Goal: Task Accomplishment & Management: Manage account settings

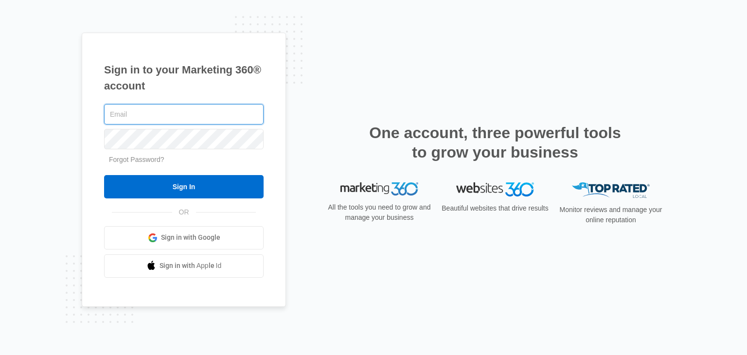
click at [205, 113] on input "text" at bounding box center [183, 114] width 159 height 20
type input "[PERSON_NAME][EMAIL_ADDRESS][DOMAIN_NAME]"
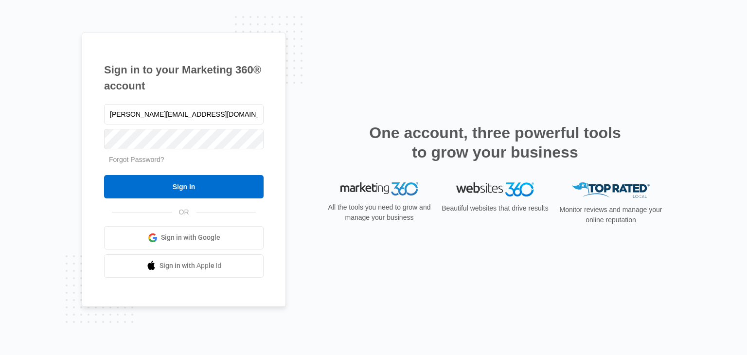
click at [147, 240] on link "Sign in with Google" at bounding box center [183, 237] width 159 height 23
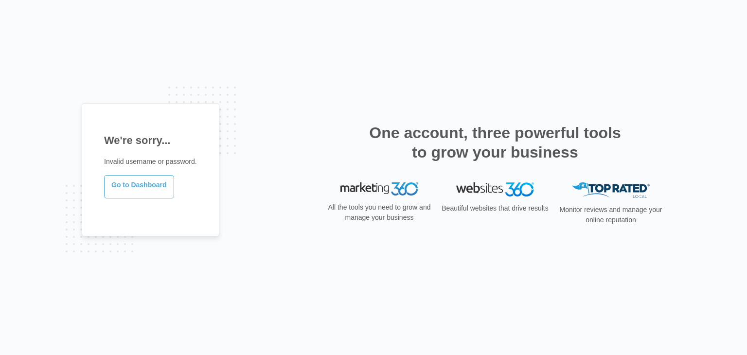
click at [150, 185] on link "Go to Dashboard" at bounding box center [139, 186] width 70 height 23
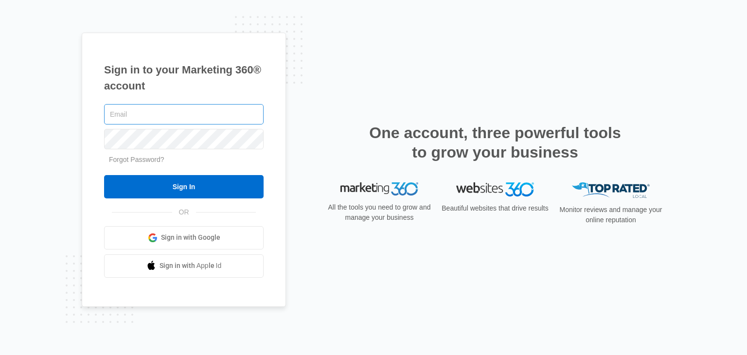
click at [161, 112] on input "text" at bounding box center [183, 114] width 159 height 20
type input "[PERSON_NAME][EMAIL_ADDRESS][DOMAIN_NAME]"
click at [142, 158] on link "Forgot Password?" at bounding box center [136, 160] width 55 height 8
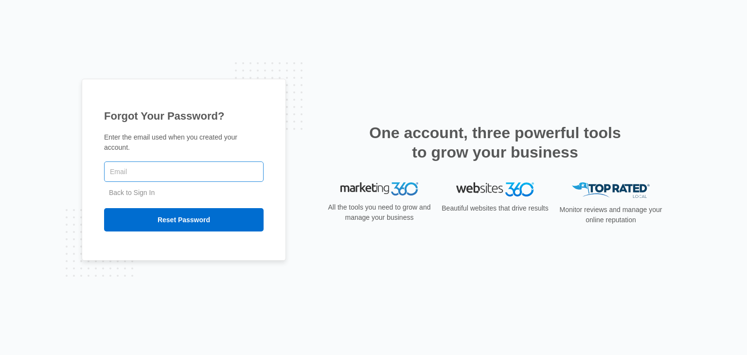
click at [147, 165] on input "text" at bounding box center [183, 171] width 159 height 20
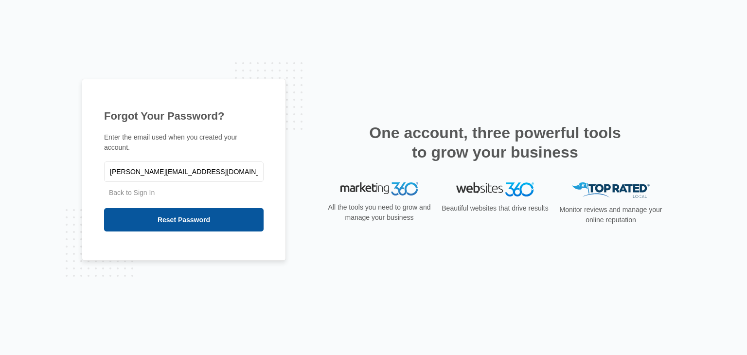
type input "danielle@finnihealth.com"
click at [160, 208] on input "Reset Password" at bounding box center [183, 219] width 159 height 23
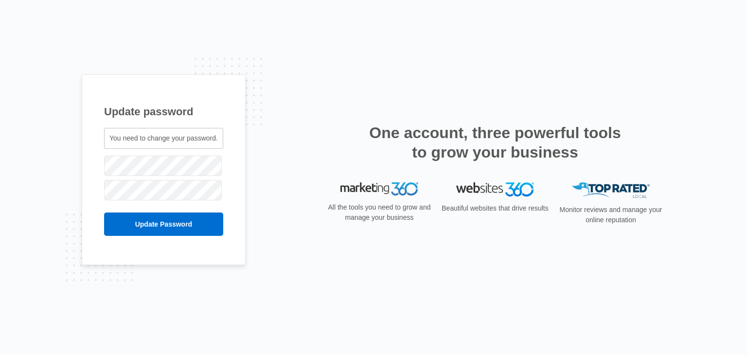
click at [130, 141] on span "You need to change your password." at bounding box center [163, 138] width 108 height 8
click at [166, 139] on span "You need to change your password." at bounding box center [163, 138] width 108 height 8
click at [64, 166] on div "Update password You need to change your password. danielle@finnihealth.com" at bounding box center [373, 177] width 747 height 355
click at [125, 219] on input "Update Password" at bounding box center [163, 223] width 119 height 23
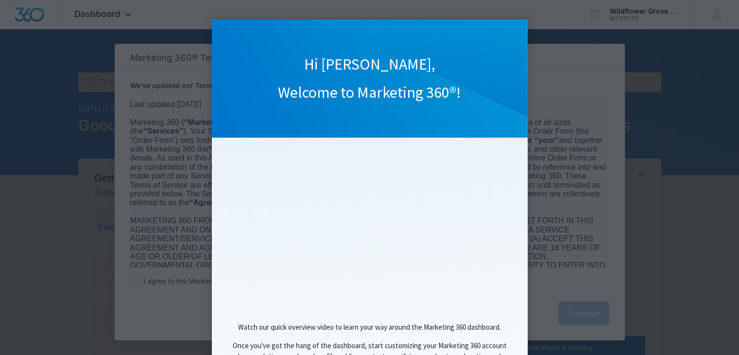
scroll to position [85, 0]
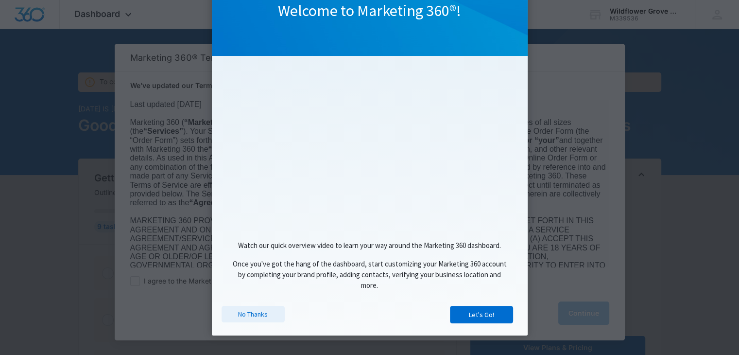
click at [243, 316] on link "No Thanks" at bounding box center [253, 314] width 63 height 17
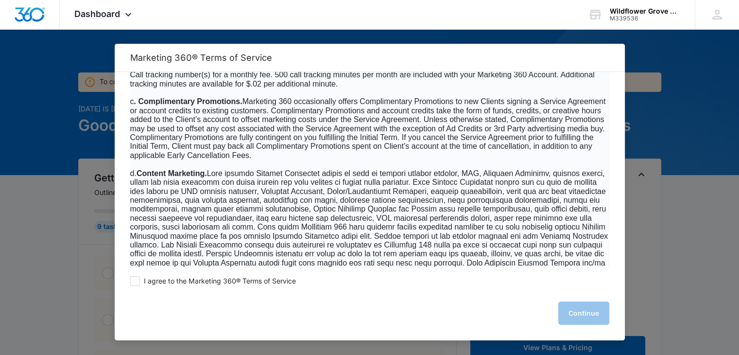
scroll to position [671, 0]
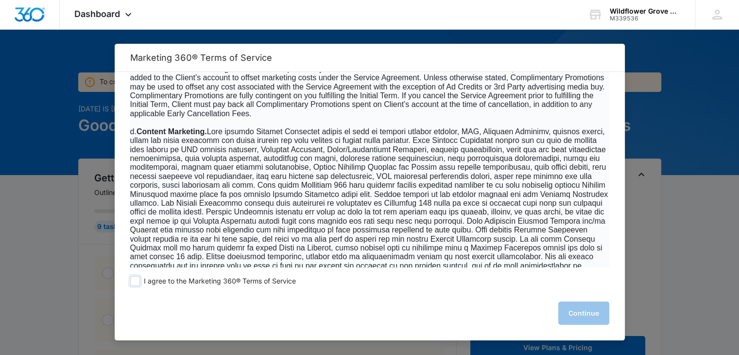
click at [261, 281] on span "I agree to the Marketing 360® Terms of Service" at bounding box center [220, 281] width 152 height 9
click at [140, 281] on input "I agree to the Marketing 360® Terms of Service" at bounding box center [135, 281] width 10 height 10
checkbox input "true"
click at [576, 310] on button "Continue" at bounding box center [584, 312] width 51 height 23
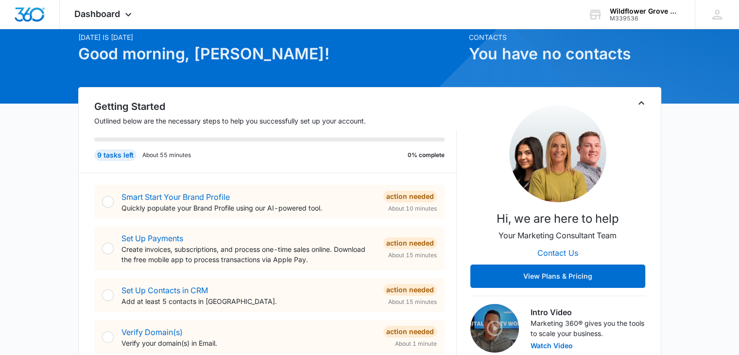
scroll to position [70, 0]
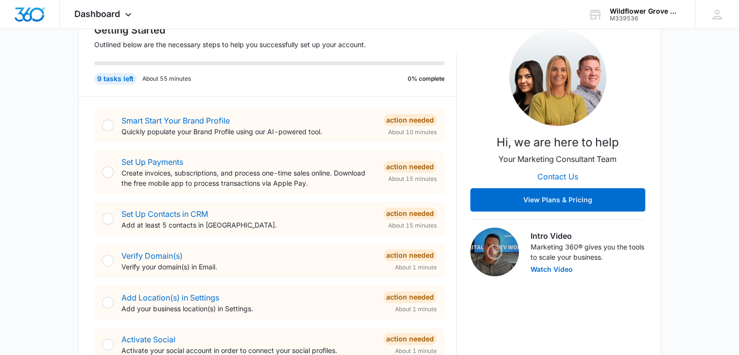
scroll to position [152, 0]
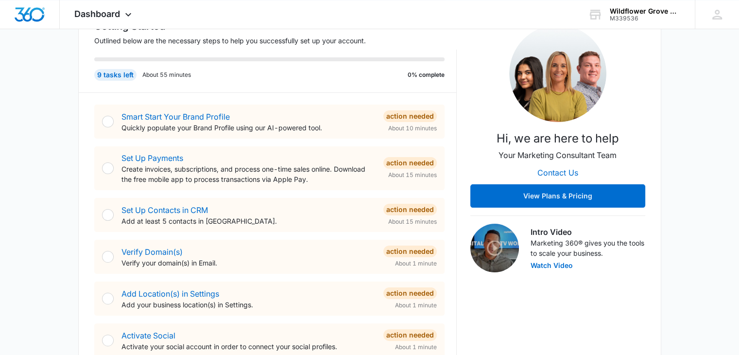
click at [111, 121] on div at bounding box center [108, 122] width 12 height 12
click at [193, 117] on link "Smart Start Your Brand Profile" at bounding box center [176, 117] width 108 height 10
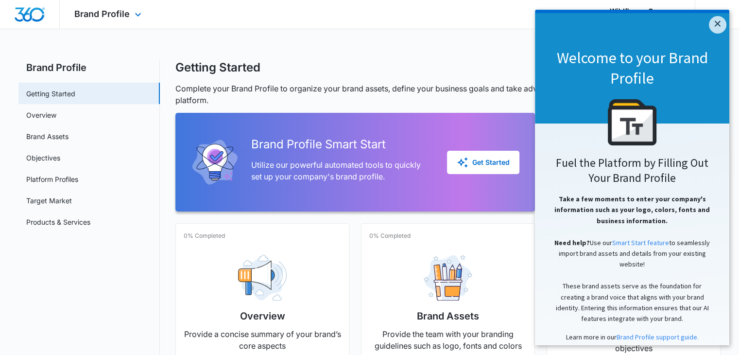
click at [139, 20] on div "Brand Profile Apps Reputation Websites Forms CRM Email Social Shop Payments POS…" at bounding box center [109, 14] width 99 height 29
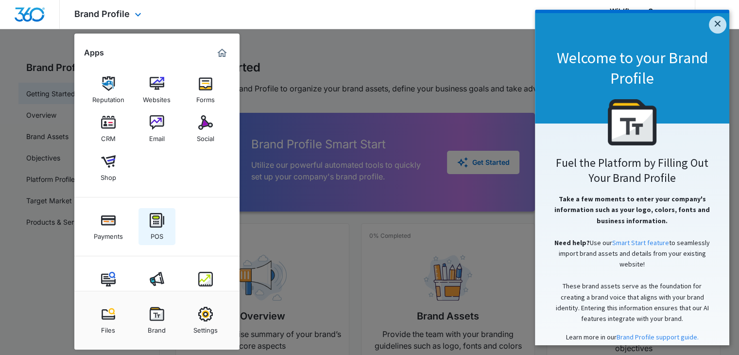
scroll to position [24, 0]
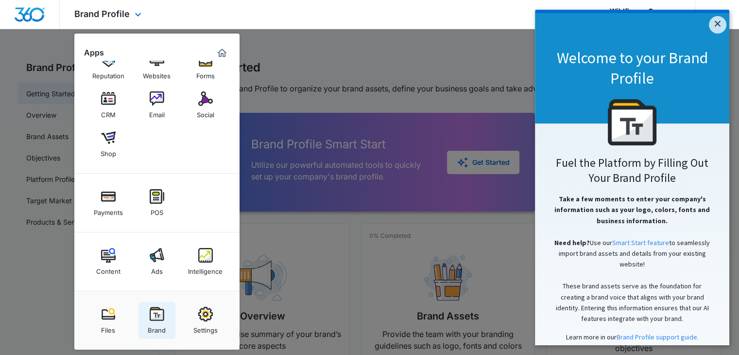
click at [160, 312] on img at bounding box center [157, 314] width 15 height 15
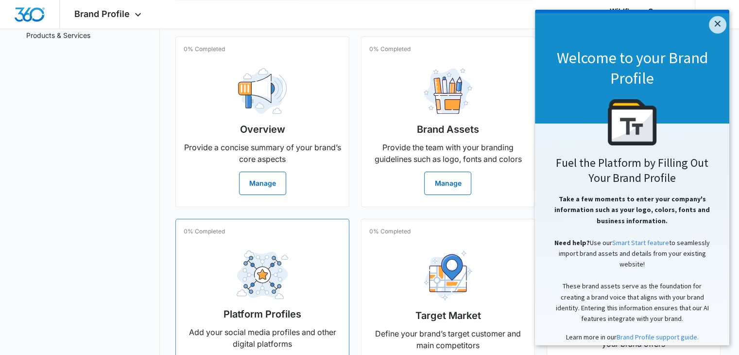
scroll to position [186, 0]
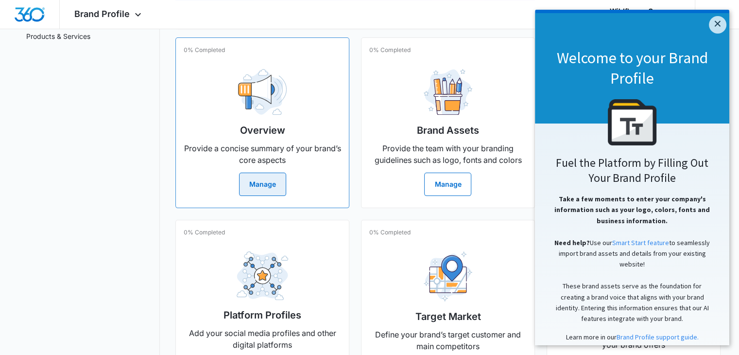
click at [275, 186] on button "Manage" at bounding box center [262, 184] width 47 height 23
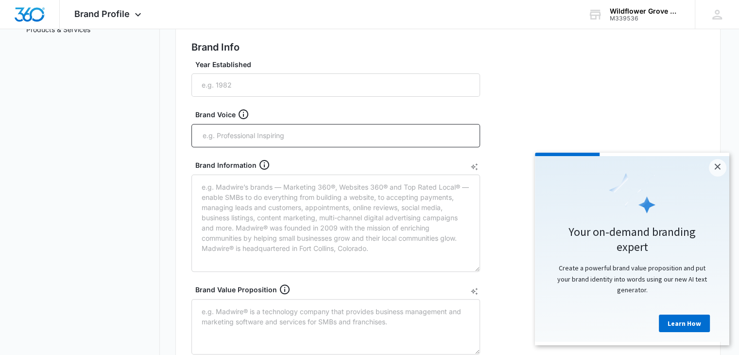
scroll to position [194, 0]
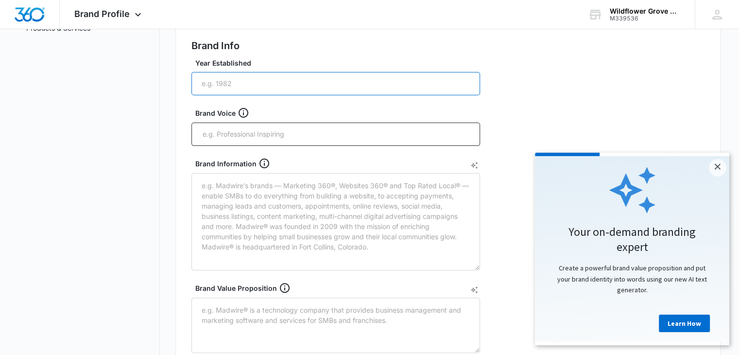
click at [250, 93] on input "Year Established" at bounding box center [336, 83] width 289 height 23
type input "2025"
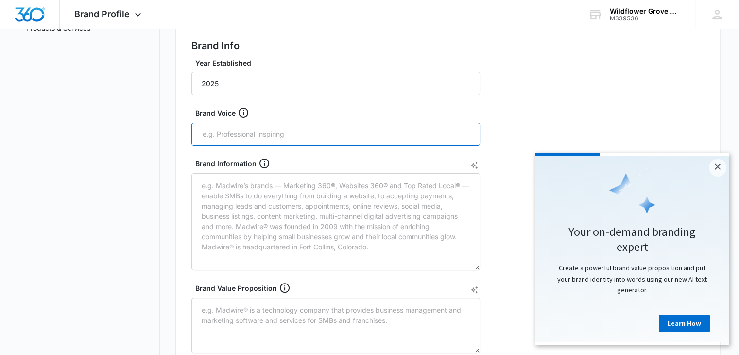
click at [251, 129] on input "text" at bounding box center [337, 134] width 270 height 15
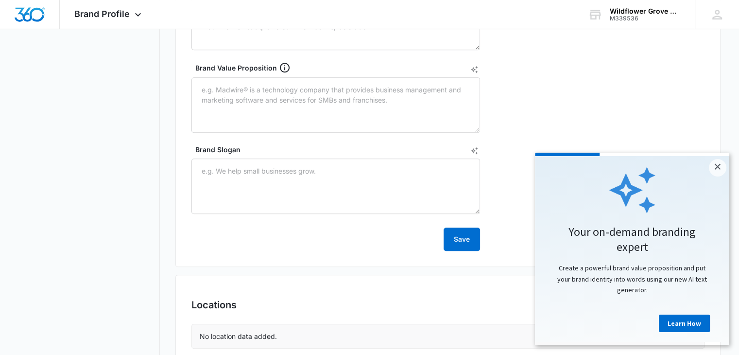
scroll to position [442, 0]
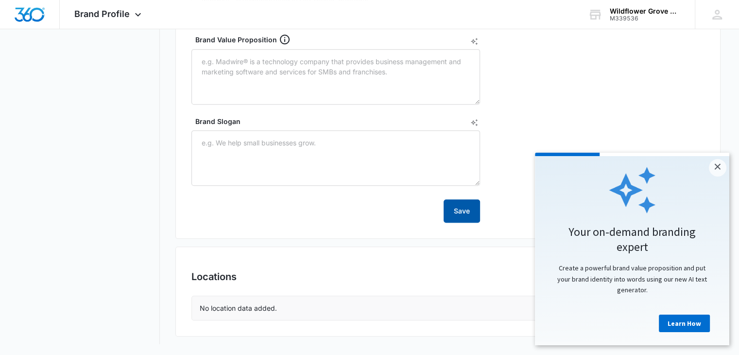
click at [454, 213] on button "Save" at bounding box center [462, 210] width 36 height 23
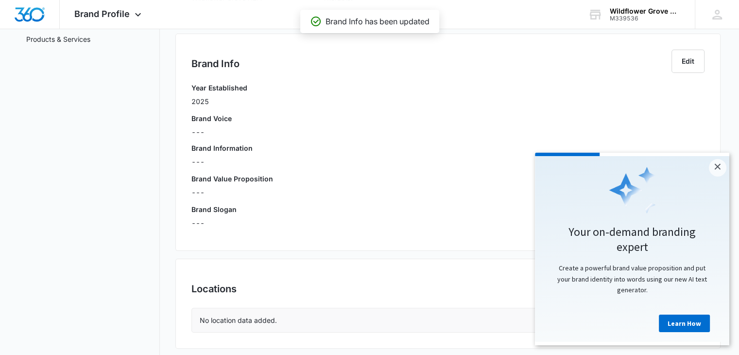
scroll to position [182, 0]
click at [712, 168] on link "×" at bounding box center [718, 168] width 18 height 18
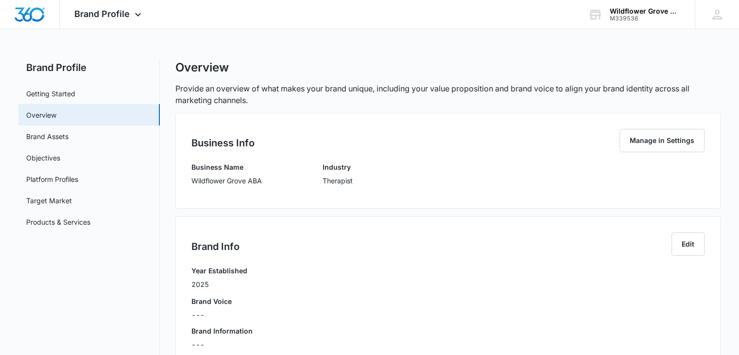
scroll to position [0, 0]
click at [55, 138] on link "Brand Assets" at bounding box center [47, 136] width 42 height 10
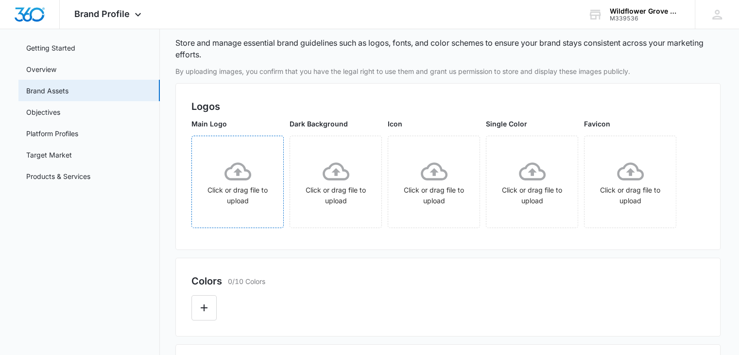
scroll to position [46, 0]
click at [241, 199] on div "Click or drag file to upload" at bounding box center [237, 182] width 91 height 48
drag, startPoint x: 326, startPoint y: 169, endPoint x: 316, endPoint y: 172, distance: 10.5
click at [316, 172] on div "Click or drag file to upload" at bounding box center [335, 182] width 91 height 48
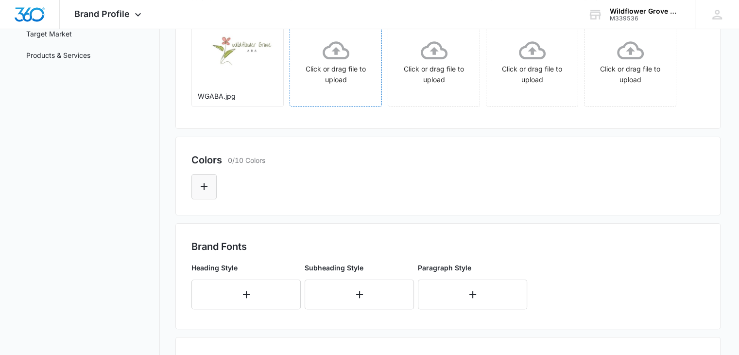
scroll to position [167, 0]
click at [201, 186] on icon "Edit Color" at bounding box center [204, 186] width 7 height 7
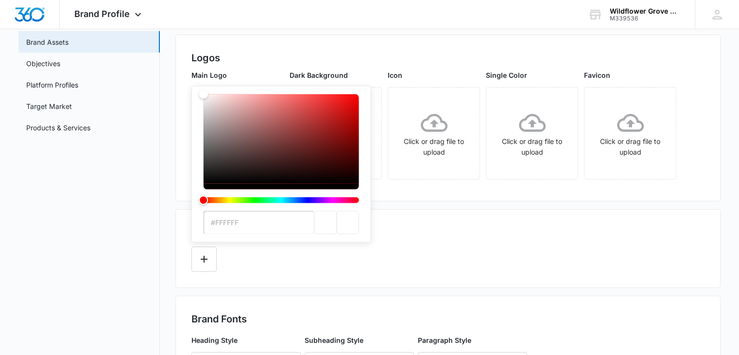
scroll to position [95, 0]
click at [231, 222] on input "#FFFFFF" at bounding box center [259, 221] width 111 height 23
drag, startPoint x: 246, startPoint y: 223, endPoint x: 217, endPoint y: 223, distance: 28.7
click at [217, 223] on input "#FFFFFF" at bounding box center [259, 221] width 111 height 23
click at [257, 236] on div "#FFFFFF" at bounding box center [282, 163] width 180 height 157
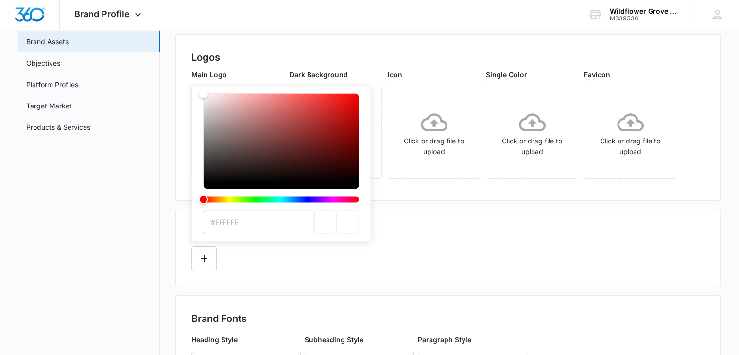
click at [259, 225] on input "#FFFFFF" at bounding box center [259, 221] width 111 height 23
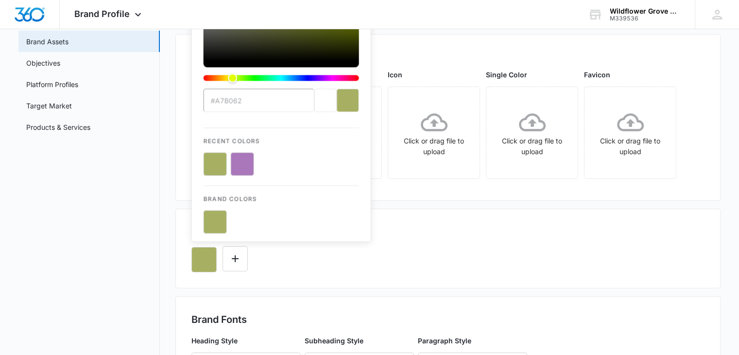
type input "#a7b062"
click at [342, 108] on div "current color selection" at bounding box center [348, 99] width 22 height 23
click at [344, 106] on div "current color selection" at bounding box center [348, 99] width 22 height 23
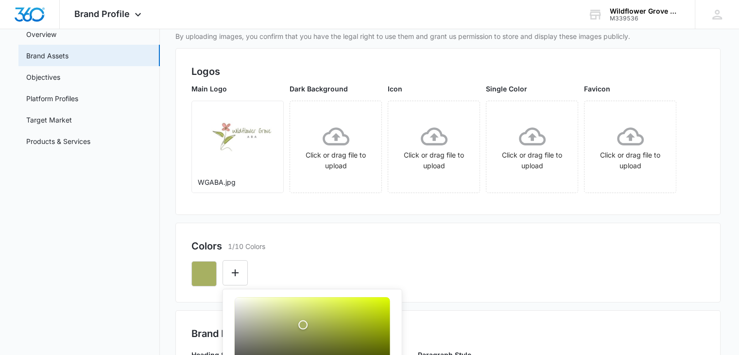
scroll to position [77, 0]
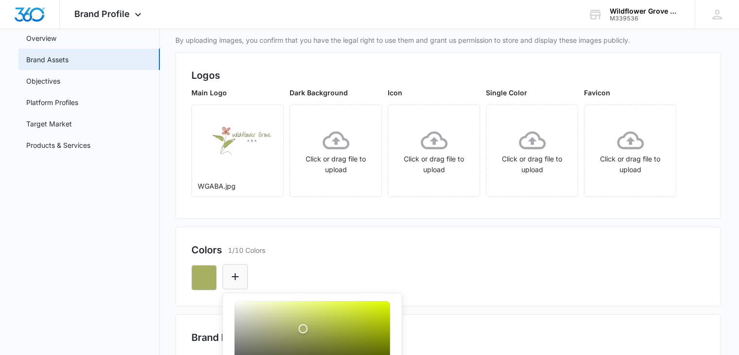
click at [233, 275] on icon "Edit Color" at bounding box center [235, 277] width 12 height 12
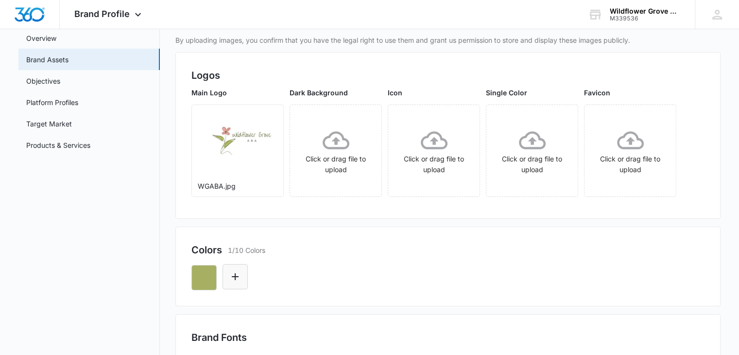
click at [245, 267] on button "Edit Color" at bounding box center [235, 276] width 25 height 25
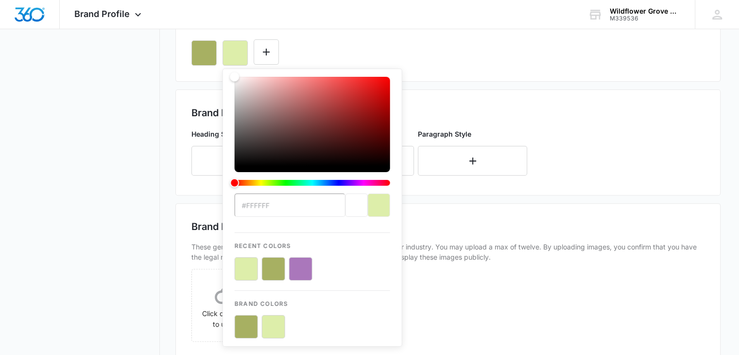
drag, startPoint x: 282, startPoint y: 205, endPoint x: 248, endPoint y: 207, distance: 33.1
click at [248, 207] on input "#FFFFFF" at bounding box center [290, 205] width 111 height 23
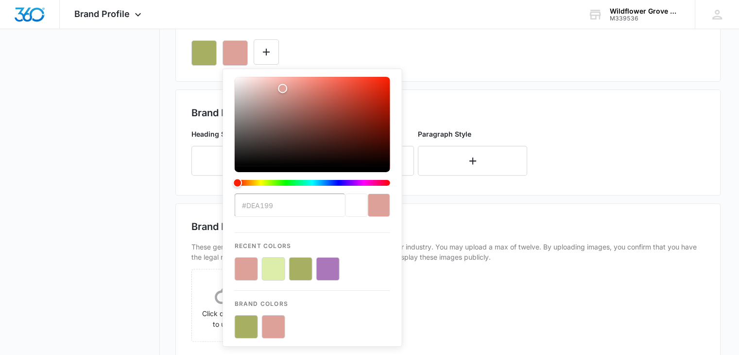
type input "#dea199"
click at [385, 207] on div "current color selection" at bounding box center [379, 205] width 22 height 23
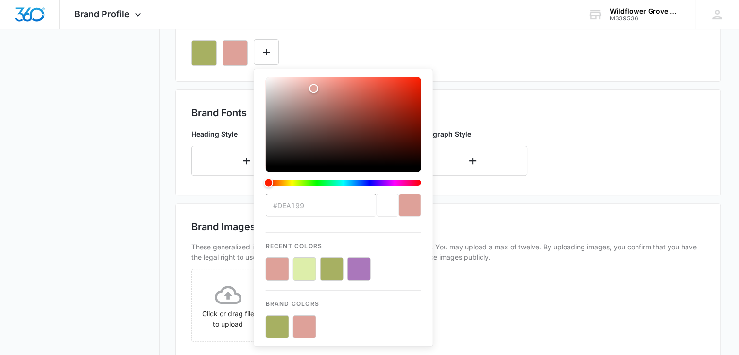
scroll to position [346, 0]
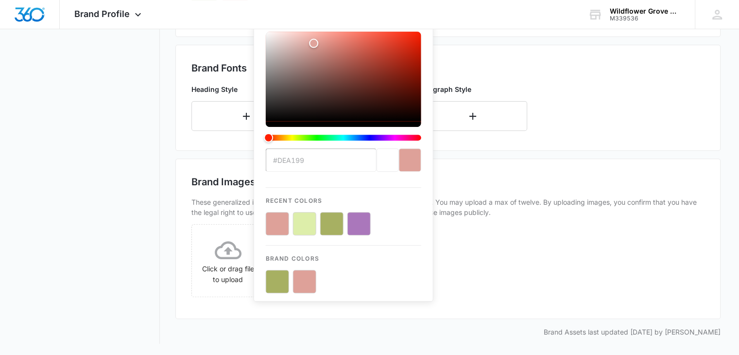
click at [412, 163] on div "current color selection" at bounding box center [410, 159] width 22 height 23
click at [463, 187] on div "Brand Images 0/12 Images" at bounding box center [448, 182] width 513 height 15
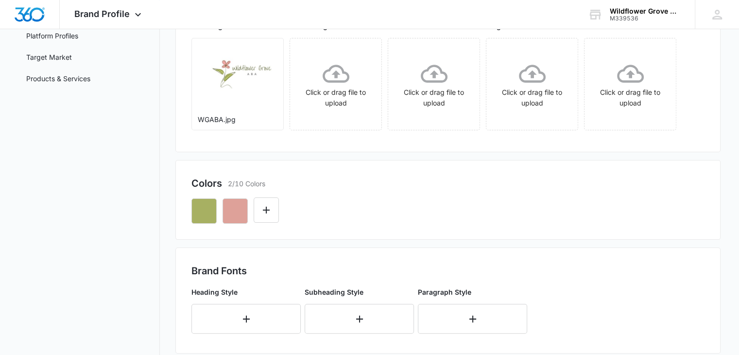
scroll to position [0, 0]
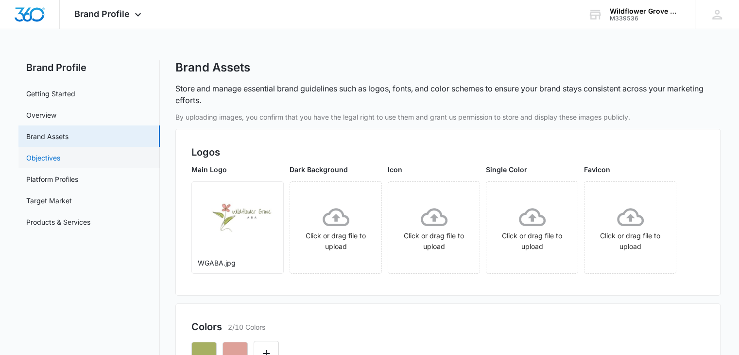
click at [60, 156] on link "Objectives" at bounding box center [43, 158] width 34 height 10
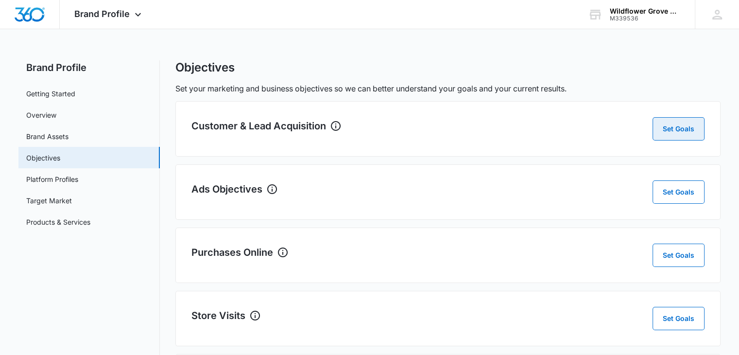
click at [689, 129] on button "Set Goals" at bounding box center [679, 128] width 52 height 23
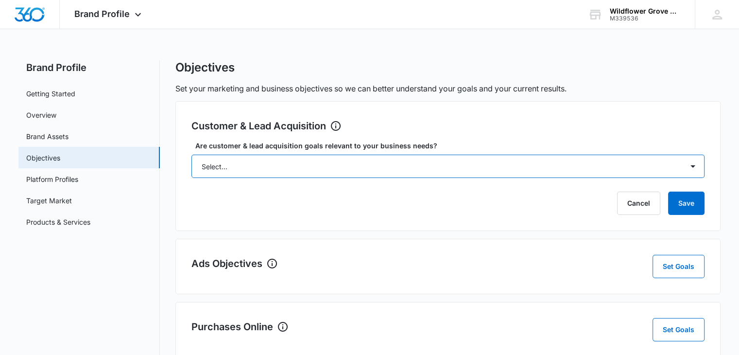
click at [421, 168] on select "Select... Yes No Yes, but don't currently have the data" at bounding box center [448, 166] width 513 height 23
select select "yes"
click at [192, 155] on select "Select... Yes No Yes, but don't currently have the data" at bounding box center [448, 166] width 513 height 23
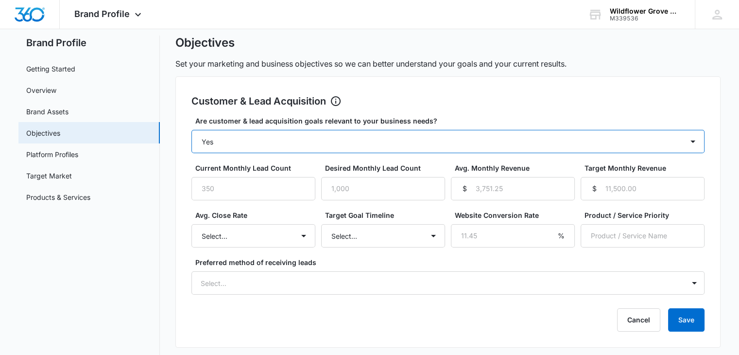
scroll to position [29, 0]
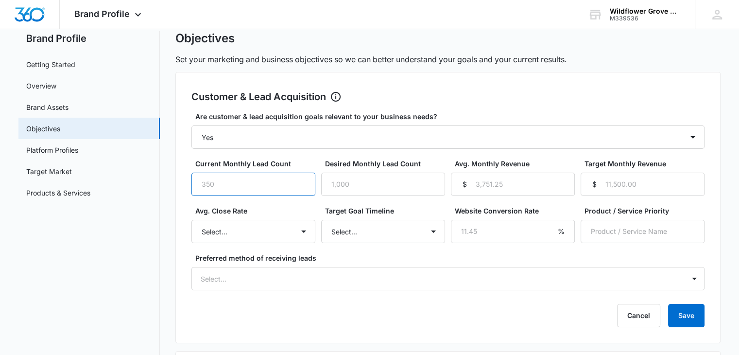
click at [230, 189] on input "Current Monthly Lead Count" at bounding box center [254, 184] width 124 height 23
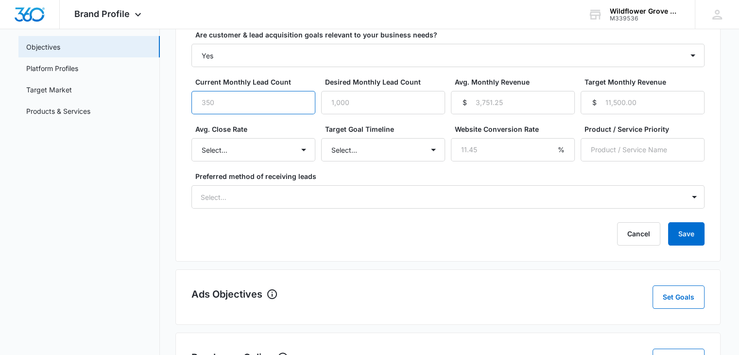
scroll to position [112, 0]
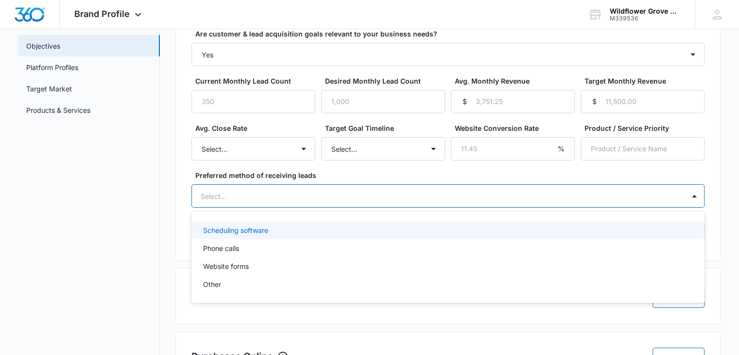
click at [562, 199] on div at bounding box center [437, 196] width 472 height 12
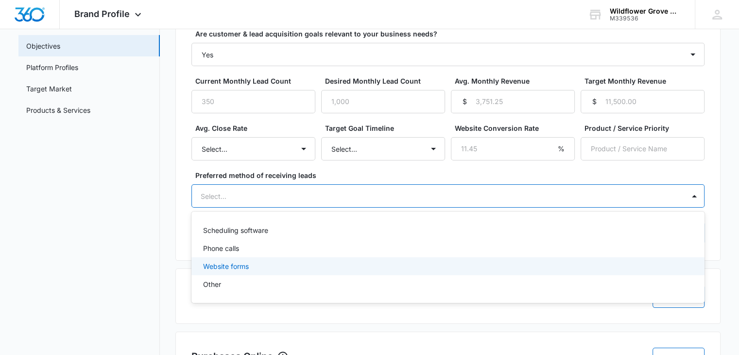
click at [362, 258] on div "Website forms" at bounding box center [448, 266] width 513 height 18
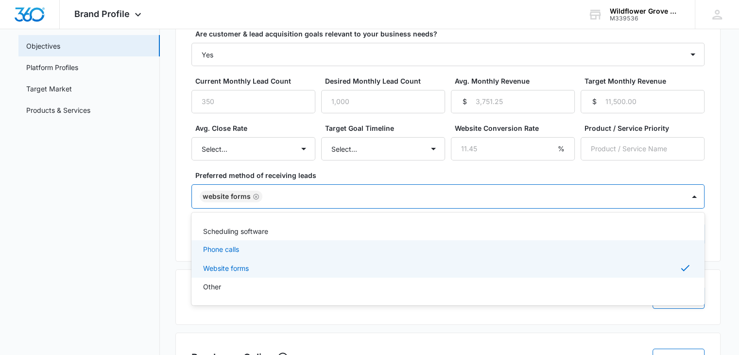
click at [288, 249] on div "Phone calls" at bounding box center [447, 249] width 488 height 10
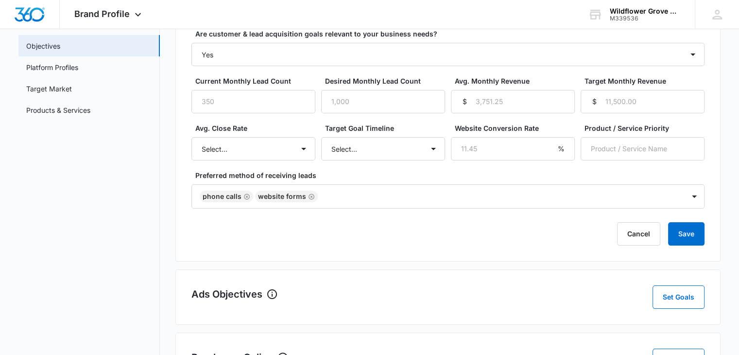
click at [160, 204] on div "Brand Profile Getting Started Overview Brand Assets Objectives Platform Profile…" at bounding box center [369, 235] width 703 height 574
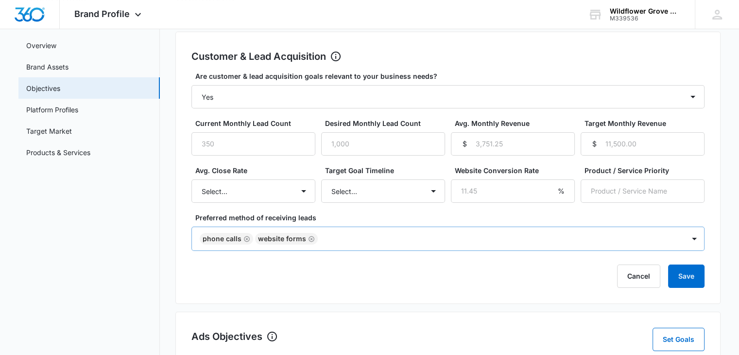
scroll to position [70, 0]
click at [433, 194] on select "Select... 3 months 6 months 1 year 2+ years" at bounding box center [383, 190] width 124 height 23
select select "3 months"
click at [321, 179] on select "Select... 3 months 6 months 1 year 2+ years" at bounding box center [383, 190] width 124 height 23
click at [306, 154] on input "Current Monthly Lead Count" at bounding box center [254, 143] width 124 height 23
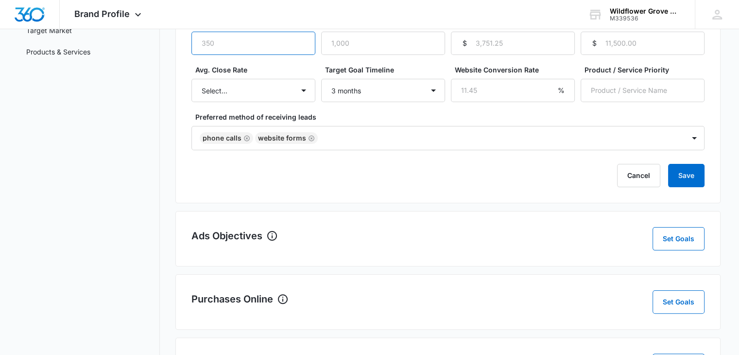
scroll to position [169, 0]
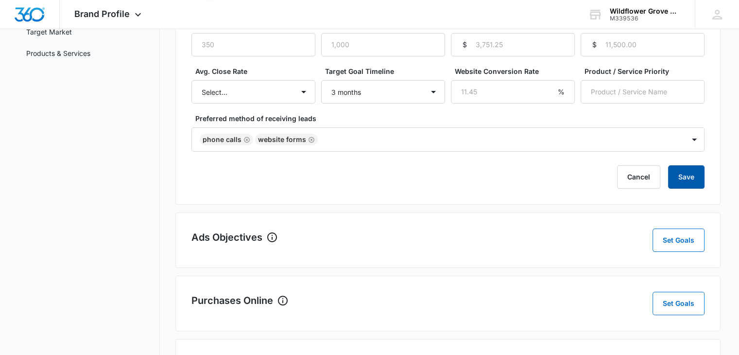
click at [679, 177] on button "Save" at bounding box center [687, 176] width 36 height 23
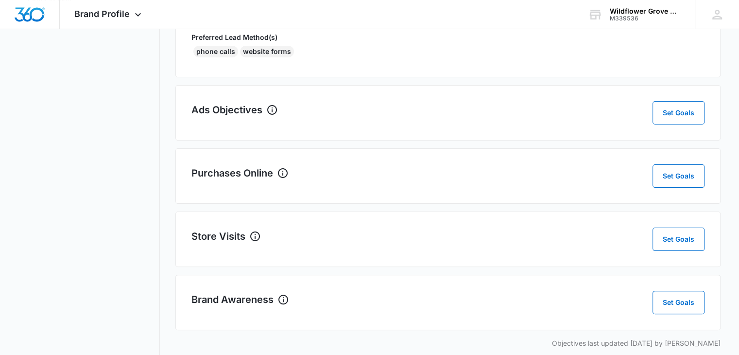
scroll to position [198, 0]
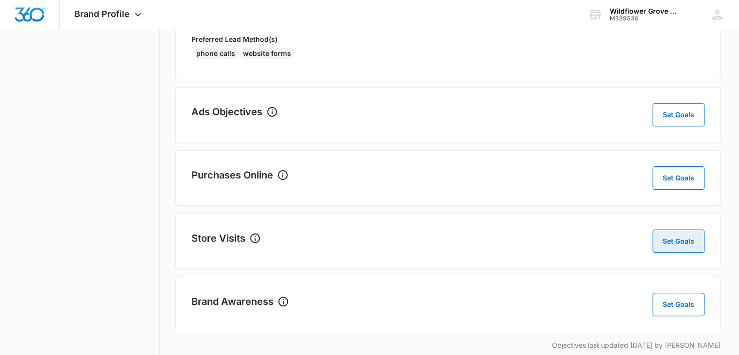
click at [663, 233] on button "Set Goals" at bounding box center [679, 240] width 52 height 23
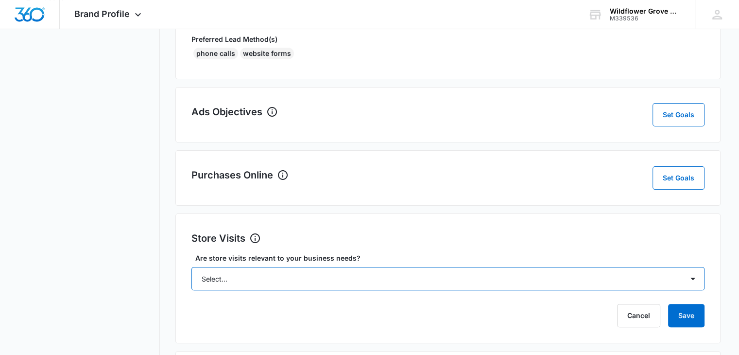
click at [296, 267] on select "Select... Yes No Yes, but don't currently have the data" at bounding box center [448, 278] width 513 height 23
select select "no"
click at [192, 267] on select "Select... Yes No Yes, but don't currently have the data" at bounding box center [448, 278] width 513 height 23
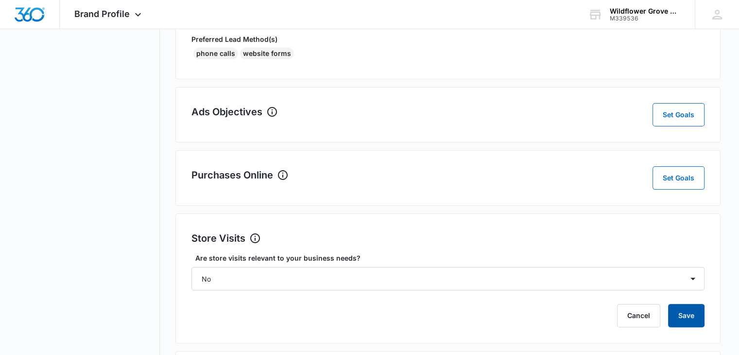
click at [699, 322] on button "Save" at bounding box center [687, 315] width 36 height 23
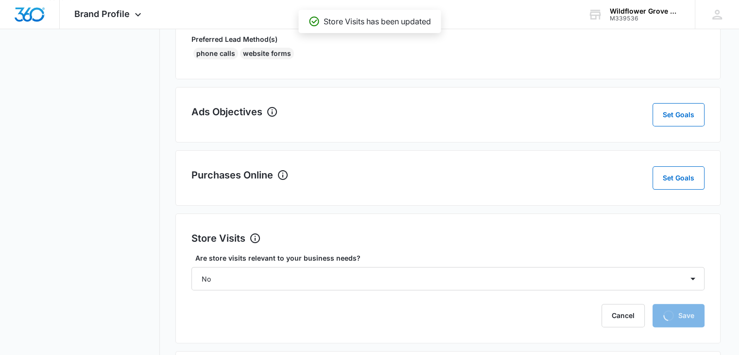
scroll to position [227, 0]
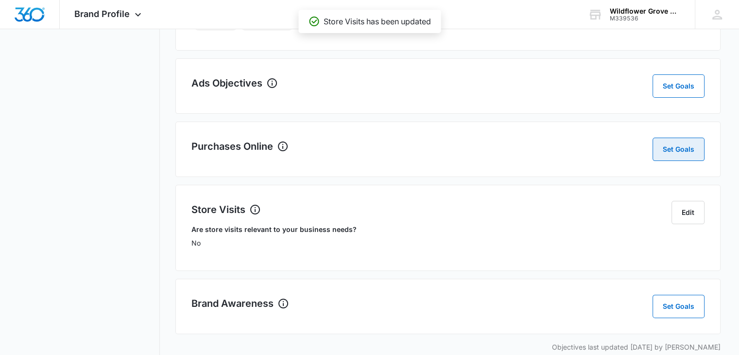
click at [690, 145] on button "Set Goals" at bounding box center [679, 149] width 52 height 23
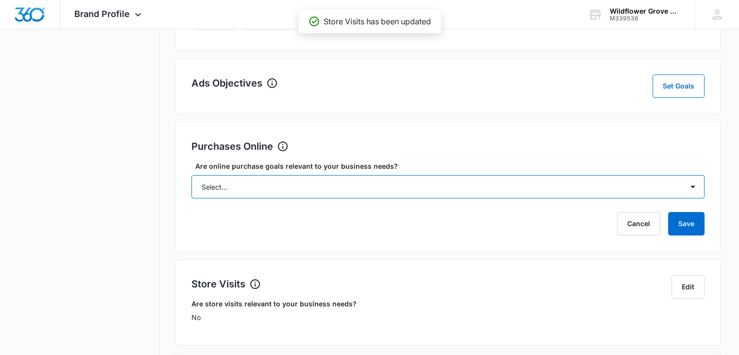
click at [565, 184] on select "Select... Yes No Yes, but don't currently have the data" at bounding box center [448, 186] width 513 height 23
select select "no"
click at [192, 175] on select "Select... Yes No Yes, but don't currently have the data" at bounding box center [448, 186] width 513 height 23
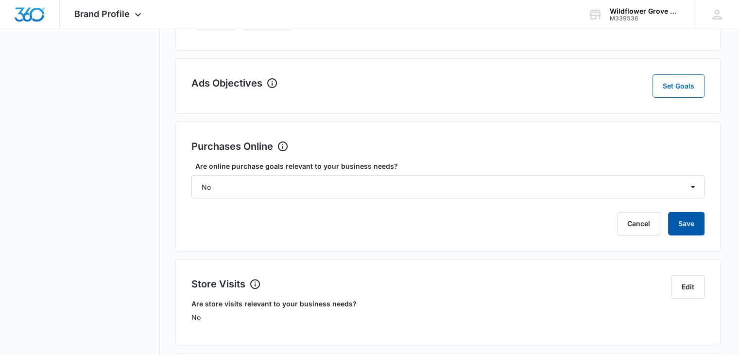
click at [698, 219] on button "Save" at bounding box center [687, 223] width 36 height 23
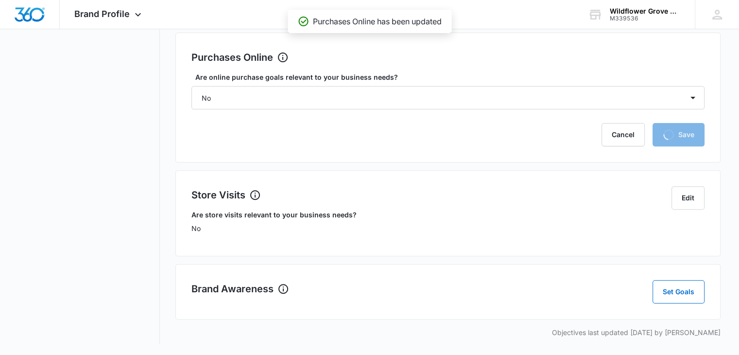
scroll to position [272, 0]
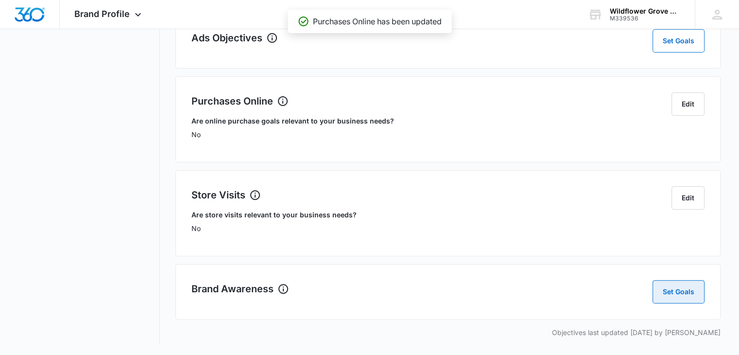
click at [696, 292] on button "Set Goals" at bounding box center [679, 291] width 52 height 23
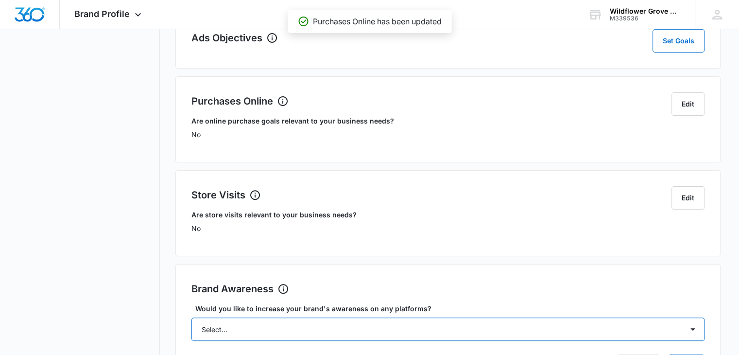
click at [335, 328] on select "Select... Yes No" at bounding box center [448, 328] width 513 height 23
select select "yes"
click at [192, 317] on select "Select... Yes No" at bounding box center [448, 328] width 513 height 23
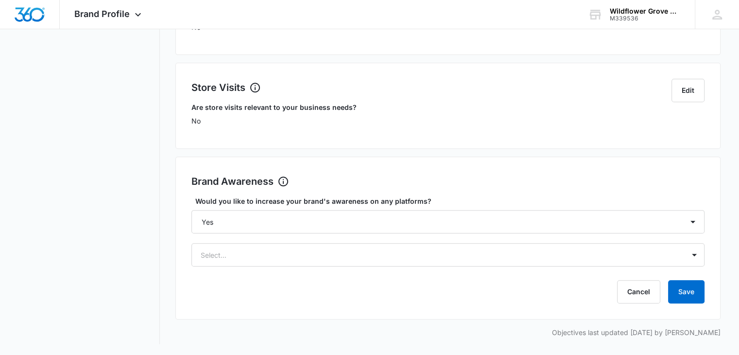
click at [578, 238] on div "Would you like to increase your brand's awareness on any platforms? Select... Y…" at bounding box center [448, 231] width 513 height 70
click at [554, 247] on div "Select..." at bounding box center [448, 254] width 513 height 23
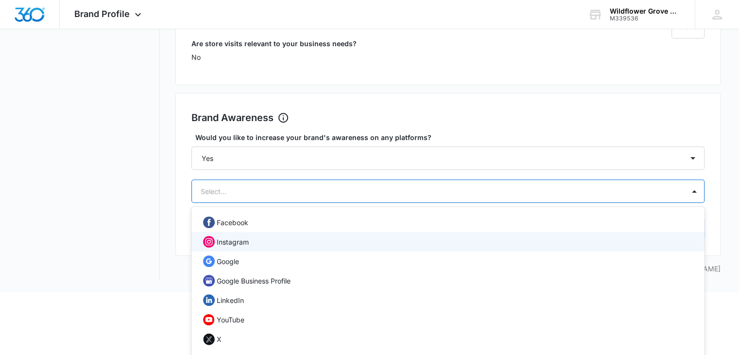
scroll to position [4, 0]
click at [554, 247] on div "Instagram" at bounding box center [448, 241] width 513 height 19
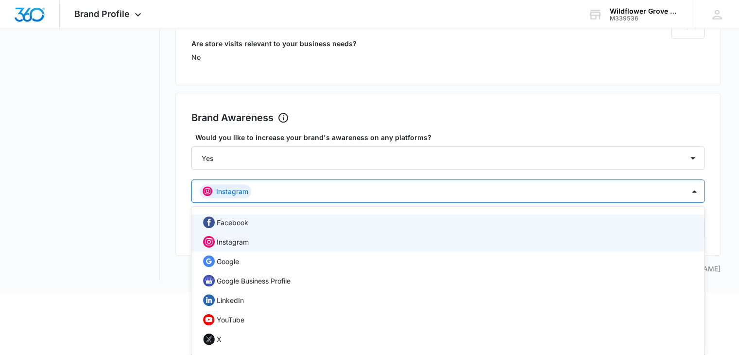
click at [430, 221] on div "Facebook" at bounding box center [447, 222] width 488 height 12
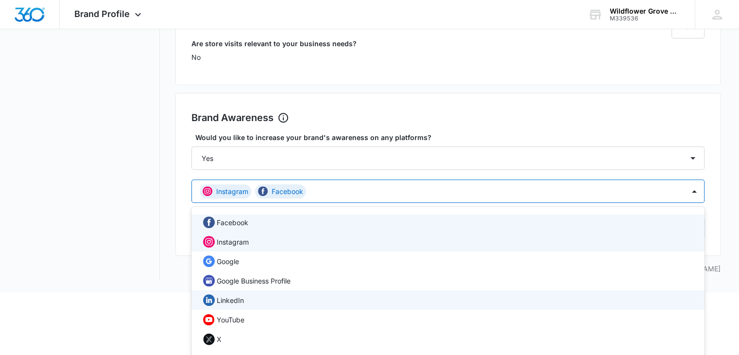
click at [263, 297] on div "LinkedIn" at bounding box center [447, 300] width 488 height 12
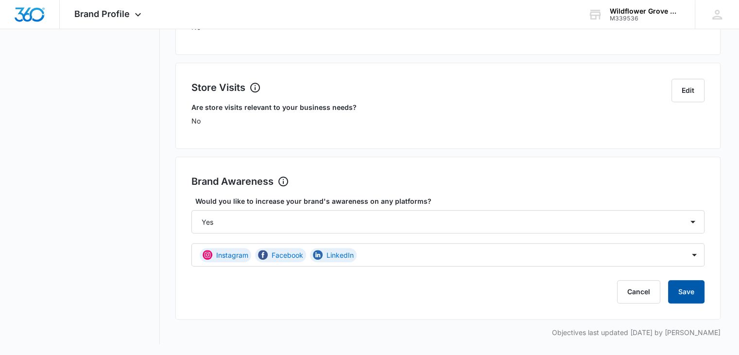
click at [701, 296] on button "Save" at bounding box center [687, 291] width 36 height 23
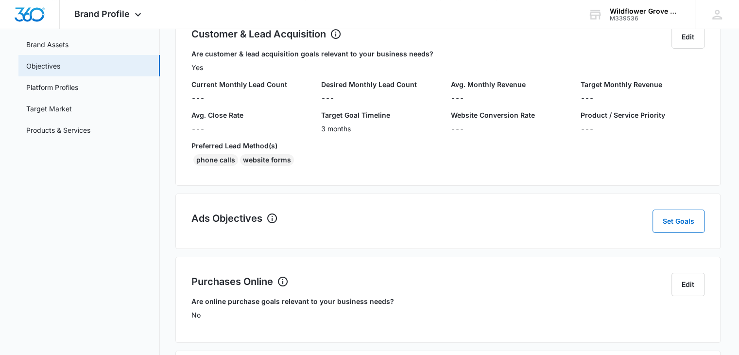
scroll to position [91, 0]
click at [679, 215] on button "Set Goals" at bounding box center [679, 221] width 52 height 23
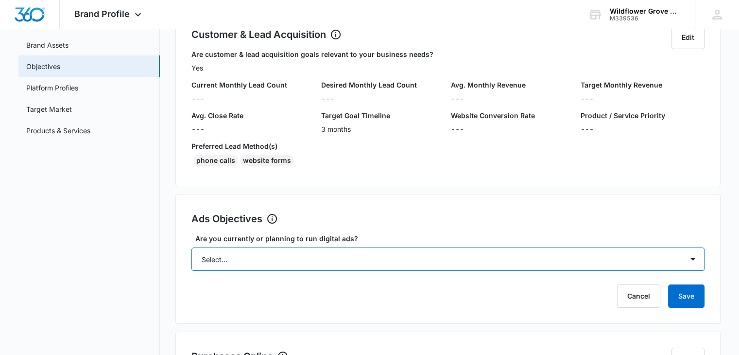
click at [279, 265] on select "Select... Yes No Yes, but don't currently have the data" at bounding box center [448, 258] width 513 height 23
select select "yes"
click at [192, 247] on select "Select... Yes No Yes, but don't currently have the data" at bounding box center [448, 258] width 513 height 23
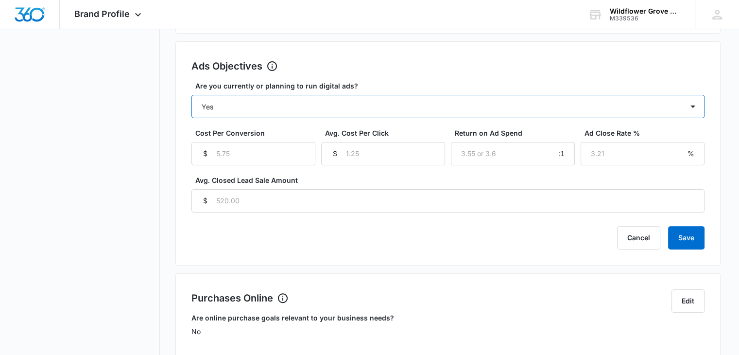
scroll to position [249, 0]
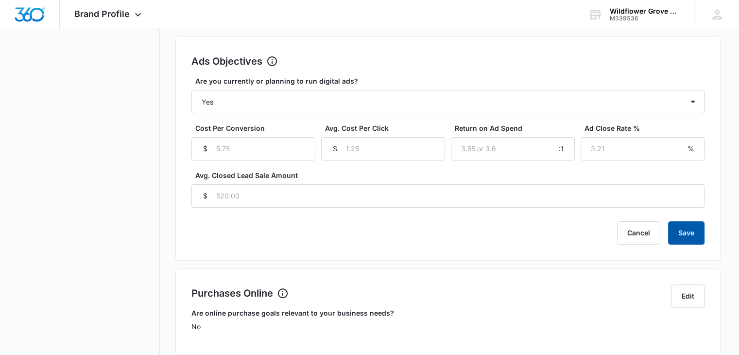
click at [690, 231] on button "Save" at bounding box center [687, 232] width 36 height 23
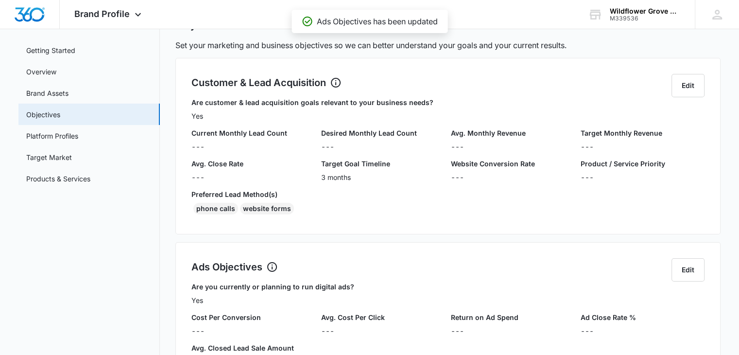
scroll to position [0, 0]
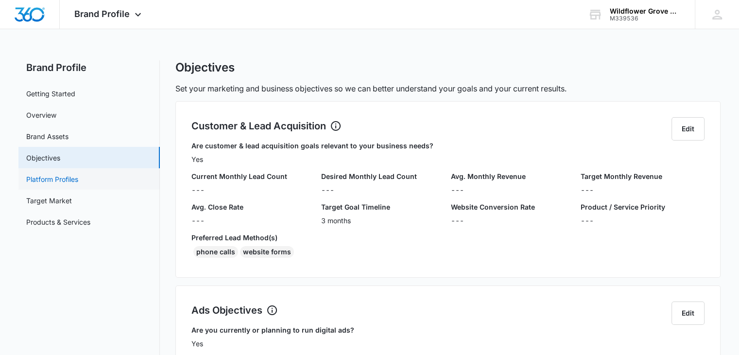
click at [78, 178] on link "Platform Profiles" at bounding box center [52, 179] width 52 height 10
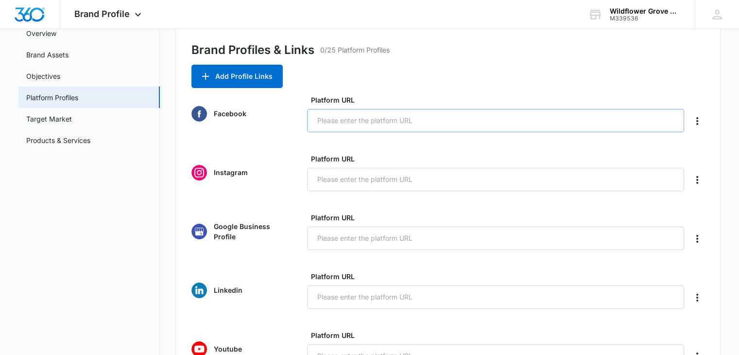
scroll to position [84, 0]
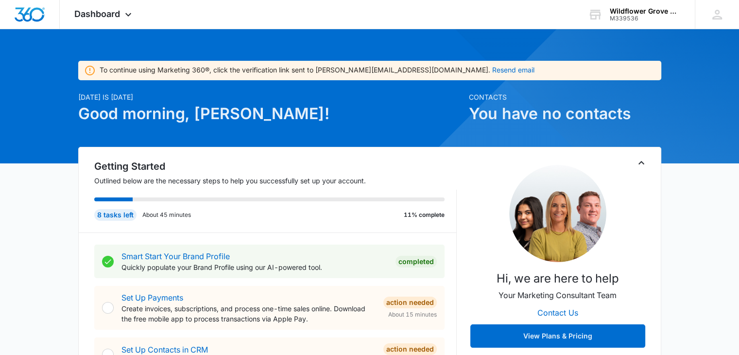
scroll to position [13, 0]
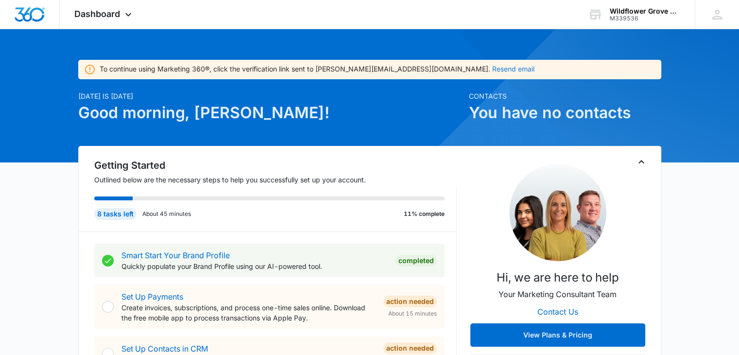
click at [493, 66] on button "Resend email" at bounding box center [514, 69] width 42 height 7
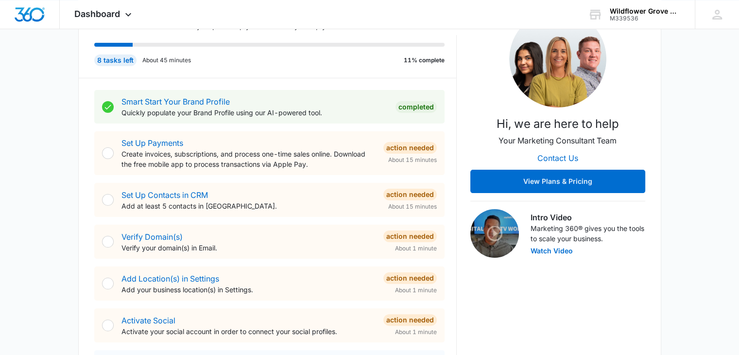
scroll to position [163, 0]
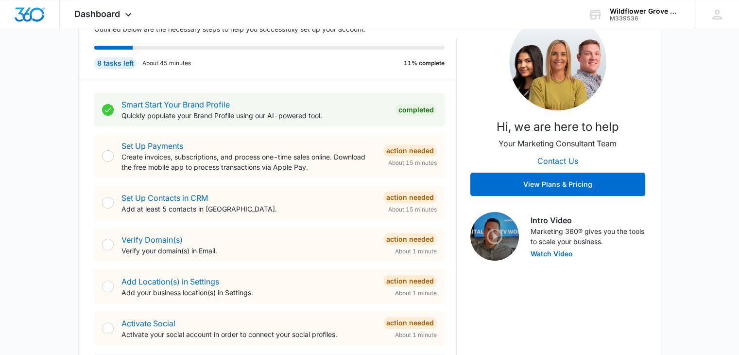
click at [205, 113] on p "Quickly populate your Brand Profile using our AI-powered tool." at bounding box center [255, 115] width 266 height 10
click at [200, 104] on link "Smart Start Your Brand Profile" at bounding box center [176, 105] width 108 height 10
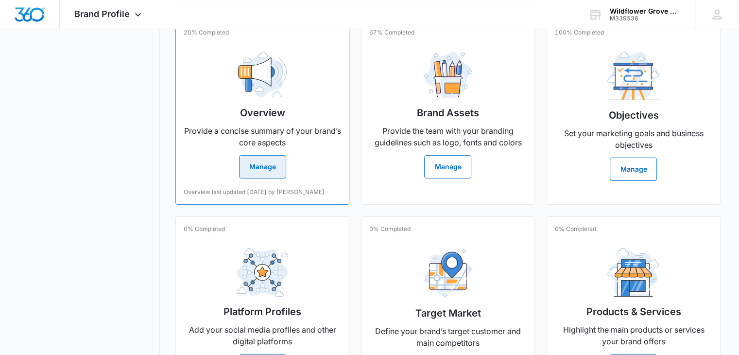
scroll to position [273, 0]
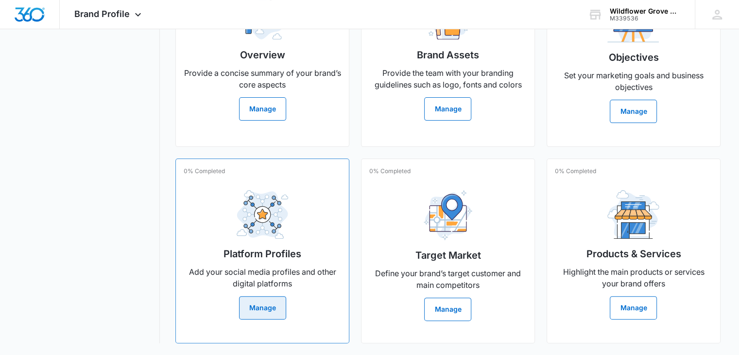
click at [274, 247] on h2 "Platform Profiles" at bounding box center [263, 253] width 78 height 15
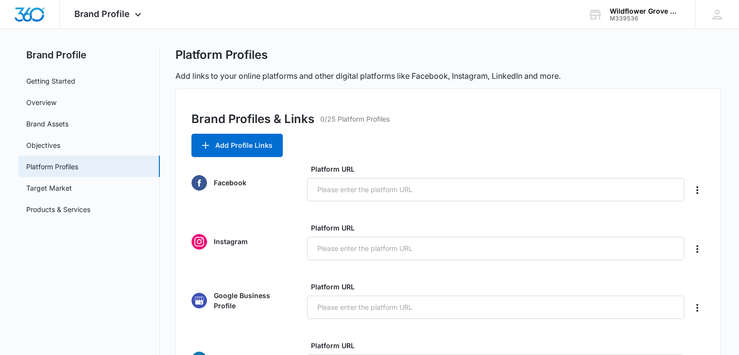
scroll to position [14, 0]
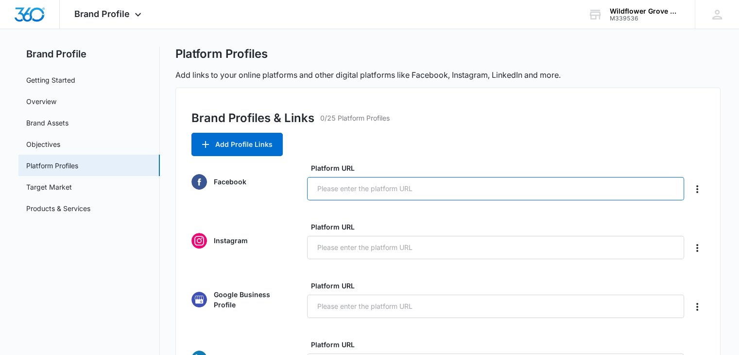
click at [331, 194] on input "Platform URL" at bounding box center [495, 188] width 377 height 23
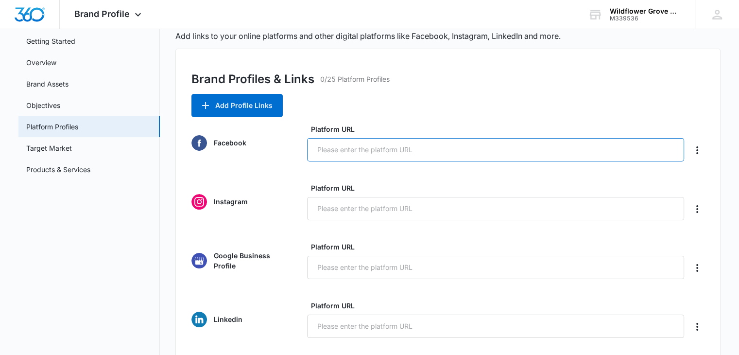
scroll to position [53, 0]
click at [349, 150] on input "Platform URL" at bounding box center [495, 149] width 377 height 23
paste input "https://www.facebook.com/profile.php?id=61581713532896"
type input "https://www.facebook.com/profile.php?id=61581713532896"
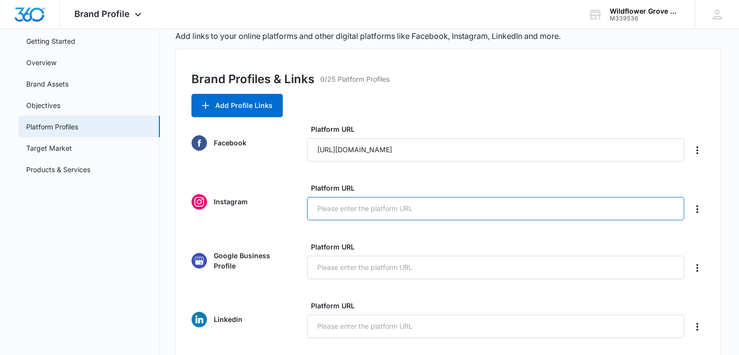
click at [395, 207] on input "Platform URL" at bounding box center [495, 208] width 377 height 23
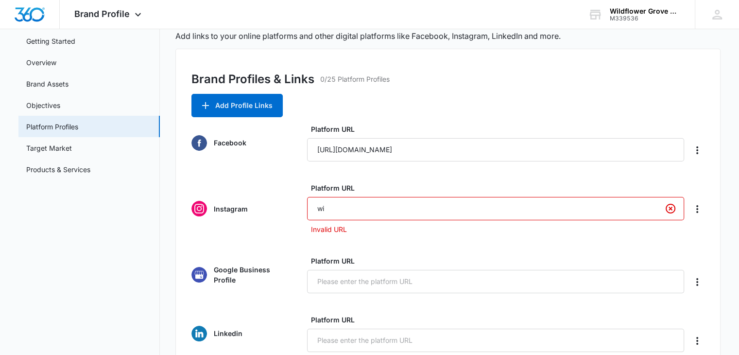
type input "w"
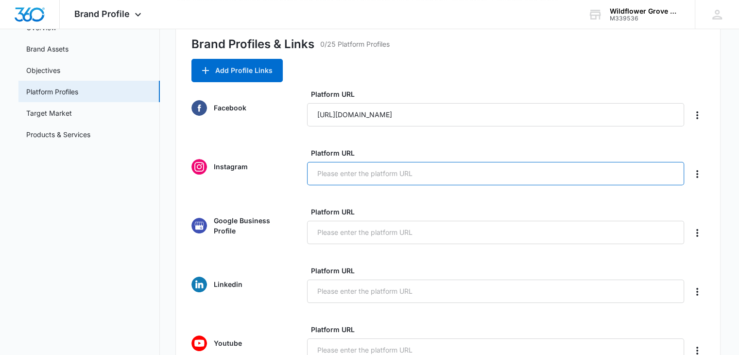
scroll to position [88, 0]
paste input "https://www.instagram.com/wildflower_grove_aba/"
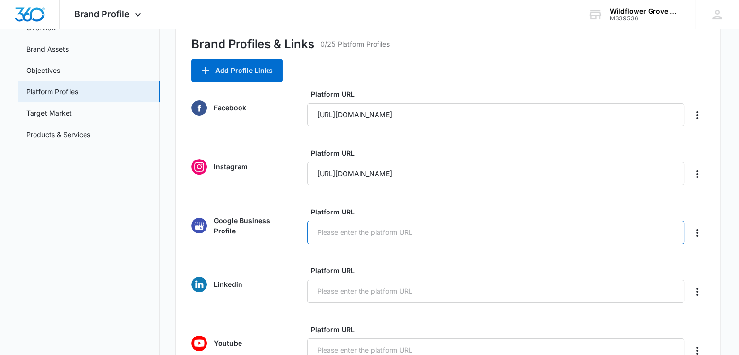
click at [352, 236] on input "Platform URL" at bounding box center [495, 232] width 377 height 23
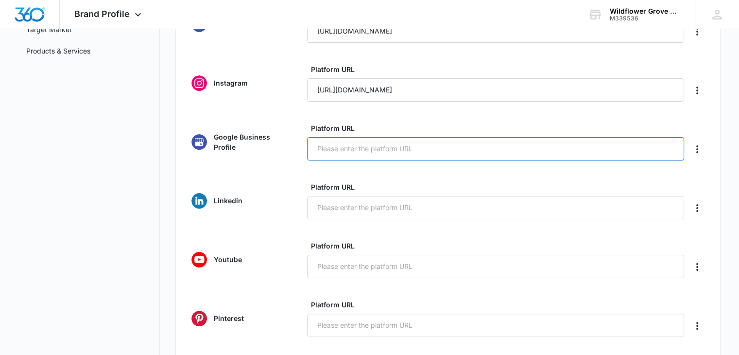
scroll to position [126, 0]
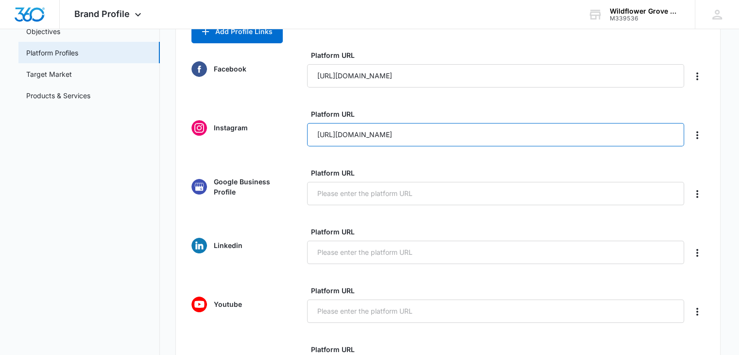
click at [430, 140] on input "https://www.instagram.com/wildflower_grove_aba/" at bounding box center [495, 134] width 377 height 23
click at [482, 140] on input "https://www.instagram.com/wildflower_grove_aba/" at bounding box center [495, 134] width 377 height 23
drag, startPoint x: 506, startPoint y: 137, endPoint x: 451, endPoint y: 131, distance: 54.7
click at [451, 131] on input "https://www.instagram.com/wildflower_grove_aba/" at bounding box center [495, 134] width 377 height 23
click at [516, 128] on input "https://www.instagram.com/wildflower_grove_aba/" at bounding box center [495, 134] width 377 height 23
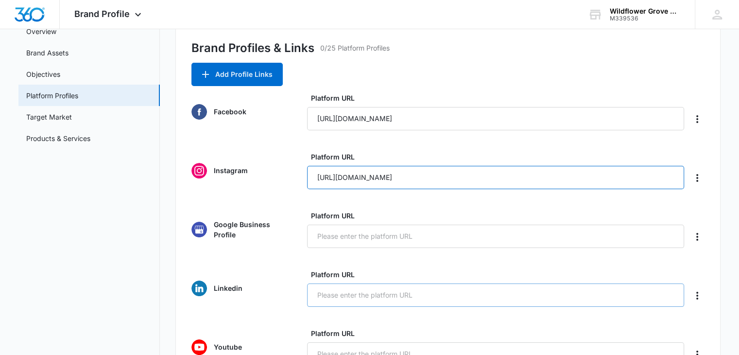
scroll to position [84, 0]
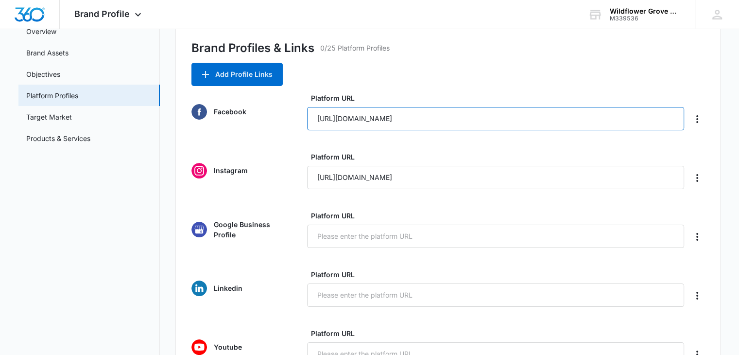
drag, startPoint x: 524, startPoint y: 117, endPoint x: 225, endPoint y: 150, distance: 300.8
click at [428, 102] on label "Platform URL" at bounding box center [499, 98] width 377 height 10
click at [428, 107] on input "https://www.facebook.com/profile.php?id=61581713532896" at bounding box center [495, 118] width 377 height 23
click at [408, 120] on input "https://www.facebook.com/profile.php?id=61581713532896" at bounding box center [495, 118] width 377 height 23
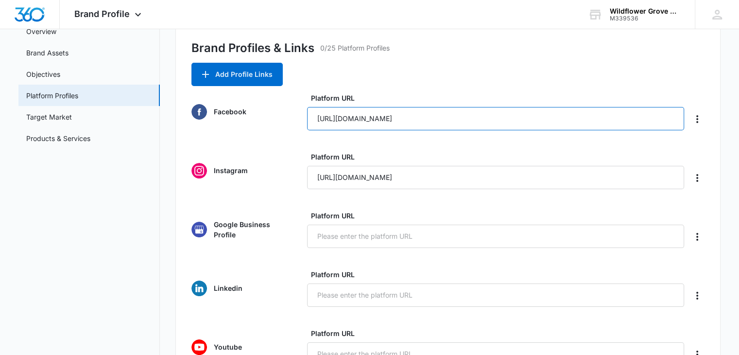
drag, startPoint x: 502, startPoint y: 113, endPoint x: 302, endPoint y: 117, distance: 199.9
click at [302, 117] on div "Facebook Platform URL https://www.facebook.com/profile.php?id=61581713532896" at bounding box center [448, 111] width 513 height 37
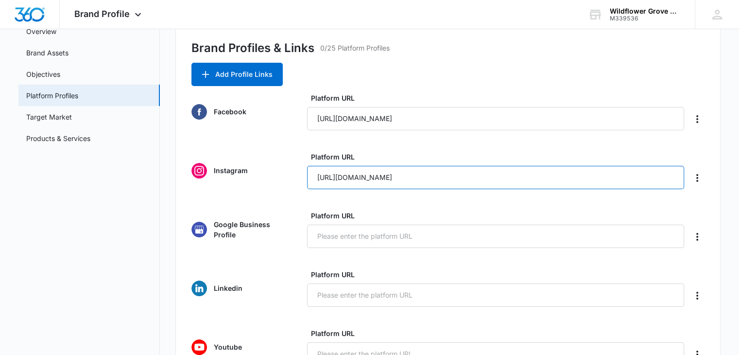
click at [412, 177] on input "https://www.instagram.com/wildflower_grove_aba/" at bounding box center [495, 177] width 377 height 23
click at [506, 181] on input "https://www.instagram.com/wildflower_grove_aba/" at bounding box center [495, 177] width 377 height 23
drag, startPoint x: 493, startPoint y: 182, endPoint x: 225, endPoint y: 170, distance: 268.2
click at [225, 170] on div "Instagram Platform URL https://www.instagram.com/wildflower_grove_aba/" at bounding box center [448, 170] width 513 height 37
paste input "?igsh=MTF1cGM4eXV2eXpmYQ%3D%3D&utm_source=qr"
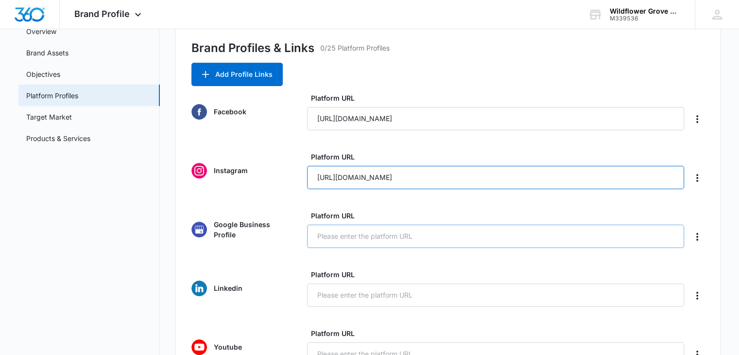
type input "https://www.instagram.com/wildflower_grove_aba?igsh=MTF1cGM4eXV2eXpmYQ%3D%3D&ut…"
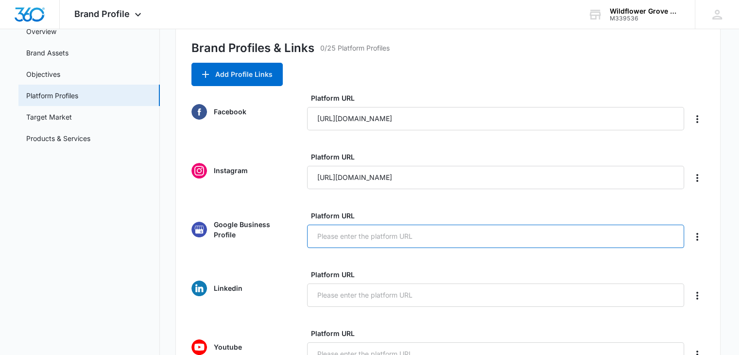
click at [344, 237] on input "Platform URL" at bounding box center [495, 236] width 377 height 23
click at [517, 111] on input "https://www.facebook.com/profile.php?id=61581713532896" at bounding box center [495, 118] width 377 height 23
drag, startPoint x: 543, startPoint y: 117, endPoint x: 346, endPoint y: 115, distance: 197.4
click at [346, 115] on input "https://www.facebook.com/profile.php?id=61581713532896" at bounding box center [495, 118] width 377 height 23
click at [437, 122] on input "https://www.facebook.com/profile.php?id=61581713532896" at bounding box center [495, 118] width 377 height 23
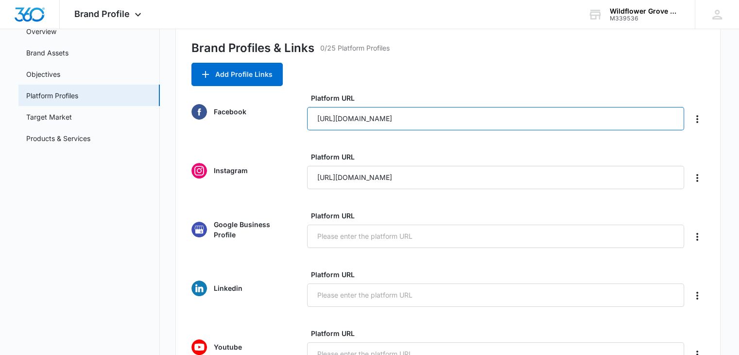
scroll to position [132, 0]
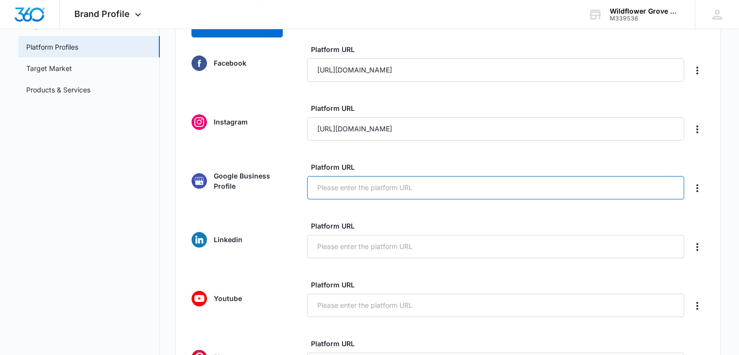
click at [360, 180] on input "Platform URL" at bounding box center [495, 187] width 377 height 23
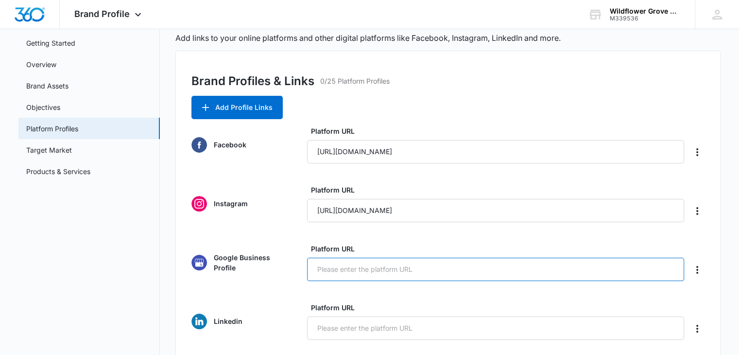
scroll to position [0, 0]
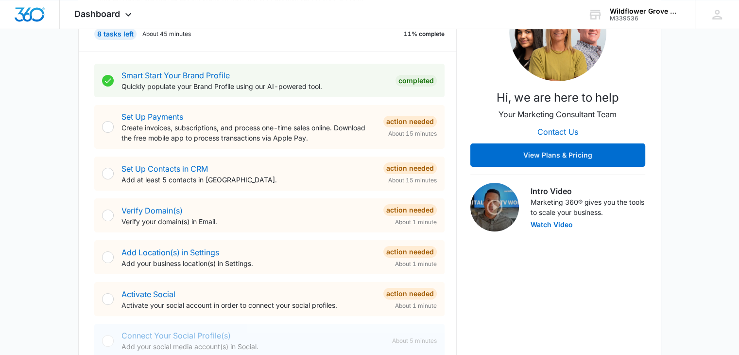
scroll to position [161, 0]
click at [179, 214] on link "Verify Domain(s)" at bounding box center [152, 211] width 61 height 10
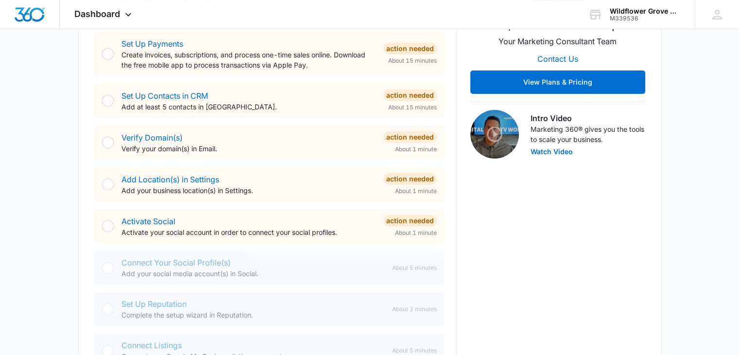
scroll to position [243, 0]
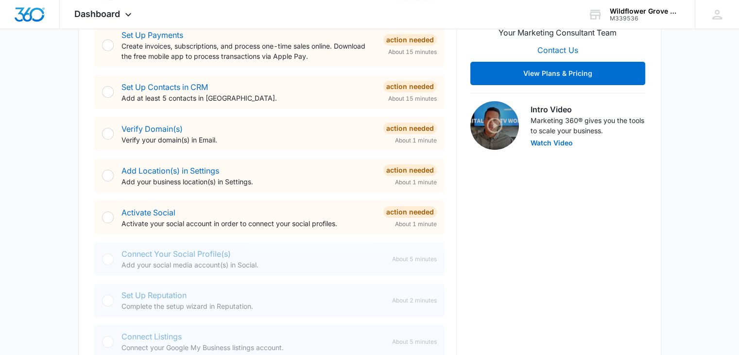
click at [269, 219] on p "Activate your social account in order to connect your social profiles." at bounding box center [249, 223] width 254 height 10
click at [134, 214] on link "Activate Social" at bounding box center [149, 213] width 54 height 10
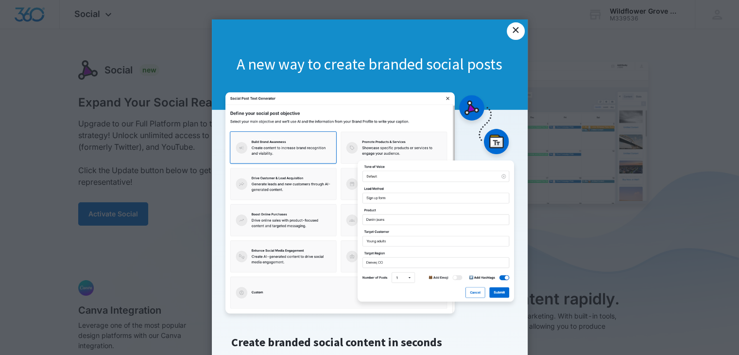
click at [517, 32] on link "×" at bounding box center [516, 31] width 18 height 18
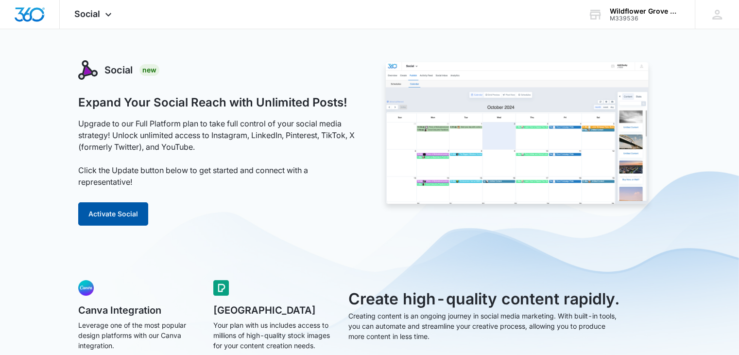
click at [136, 215] on button "Activate Social" at bounding box center [113, 213] width 70 height 23
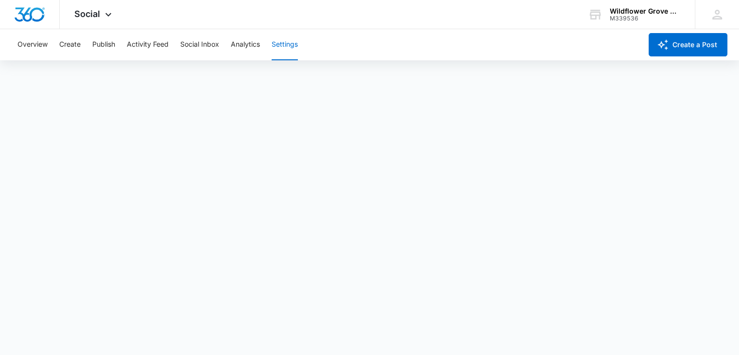
scroll to position [2, 0]
